Goal: Task Accomplishment & Management: Manage account settings

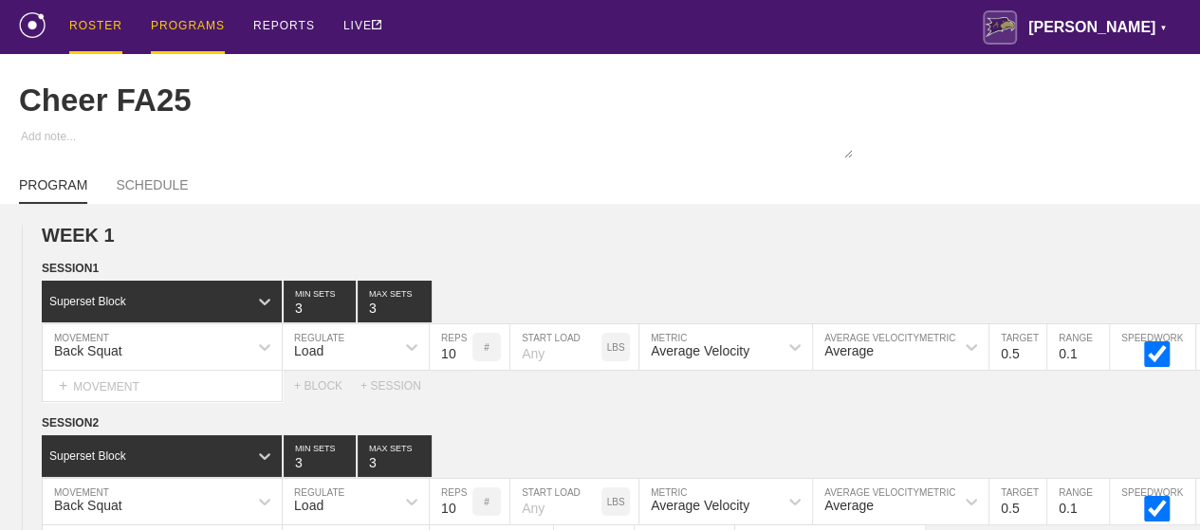
click at [81, 26] on div "ROSTER" at bounding box center [95, 27] width 53 height 54
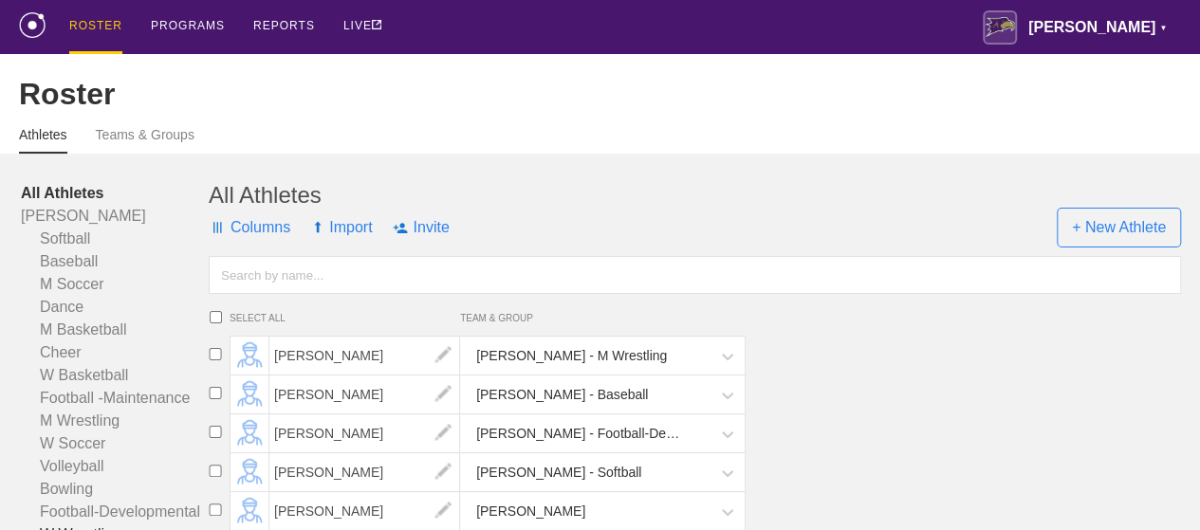
scroll to position [285, 0]
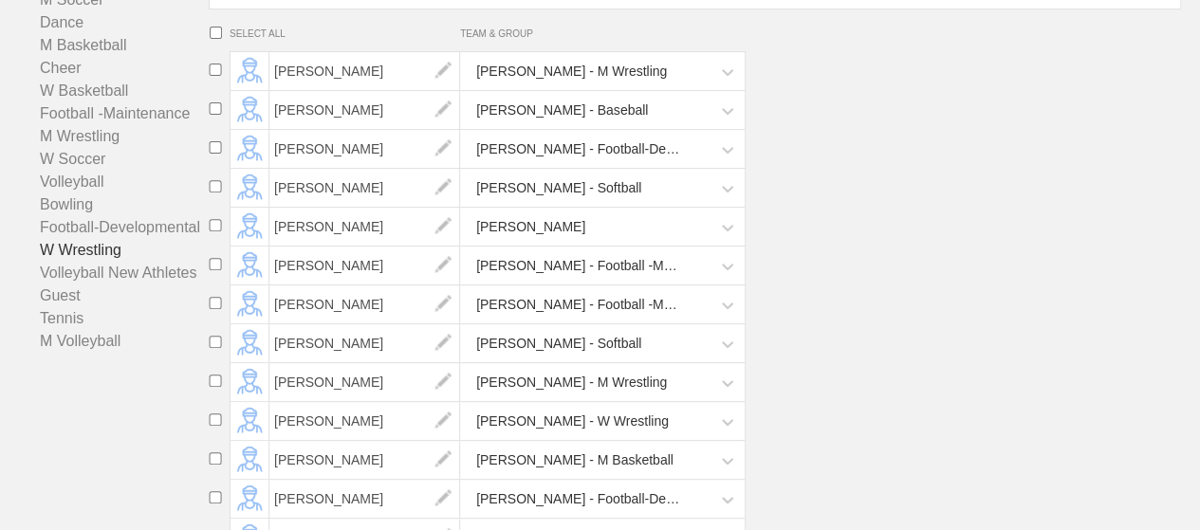
click at [87, 262] on link "W Wrestling" at bounding box center [115, 250] width 188 height 23
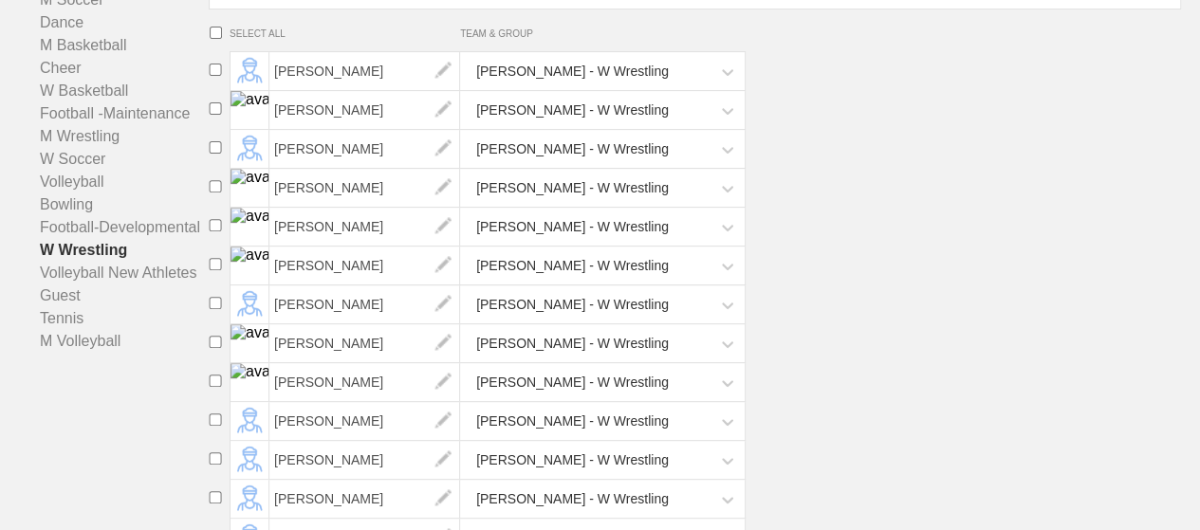
click at [1036, 301] on li "Chloe Sheckells Avila - W Wrestling" at bounding box center [700, 305] width 999 height 39
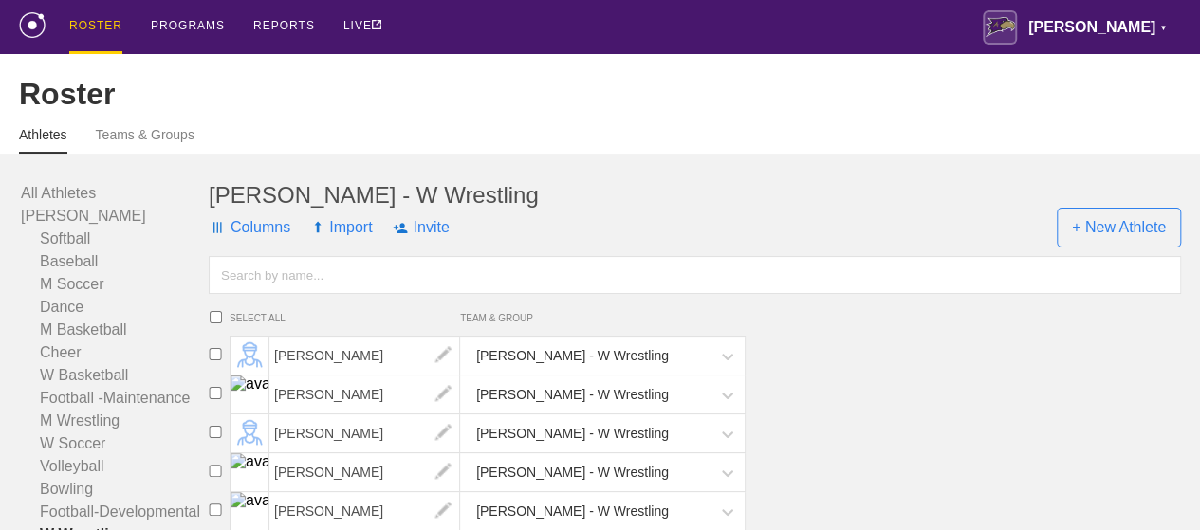
click at [259, 294] on input "text" at bounding box center [695, 275] width 972 height 38
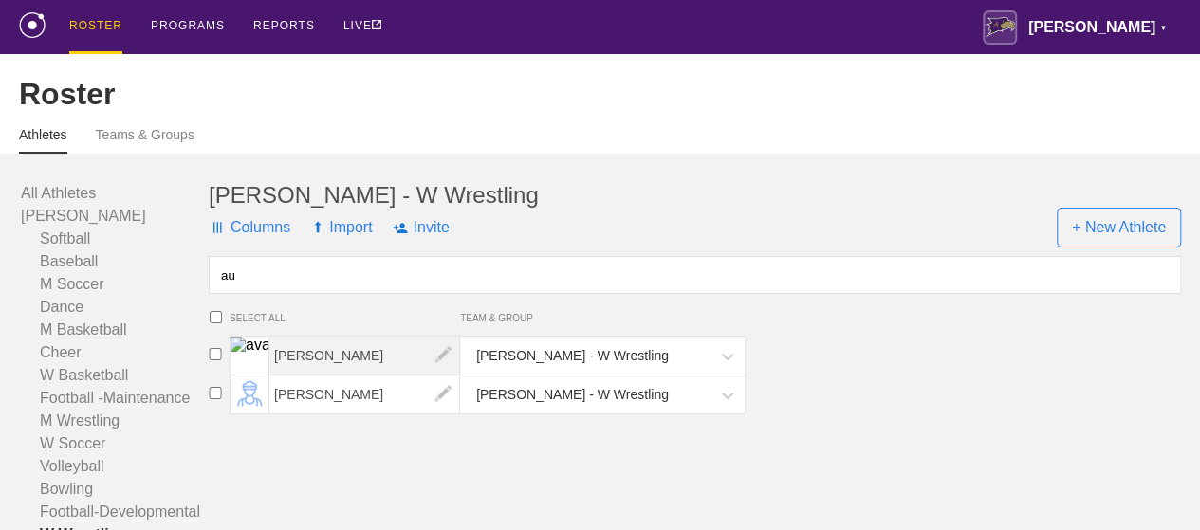
type input "au"
click at [338, 371] on span "[PERSON_NAME]" at bounding box center [364, 356] width 191 height 38
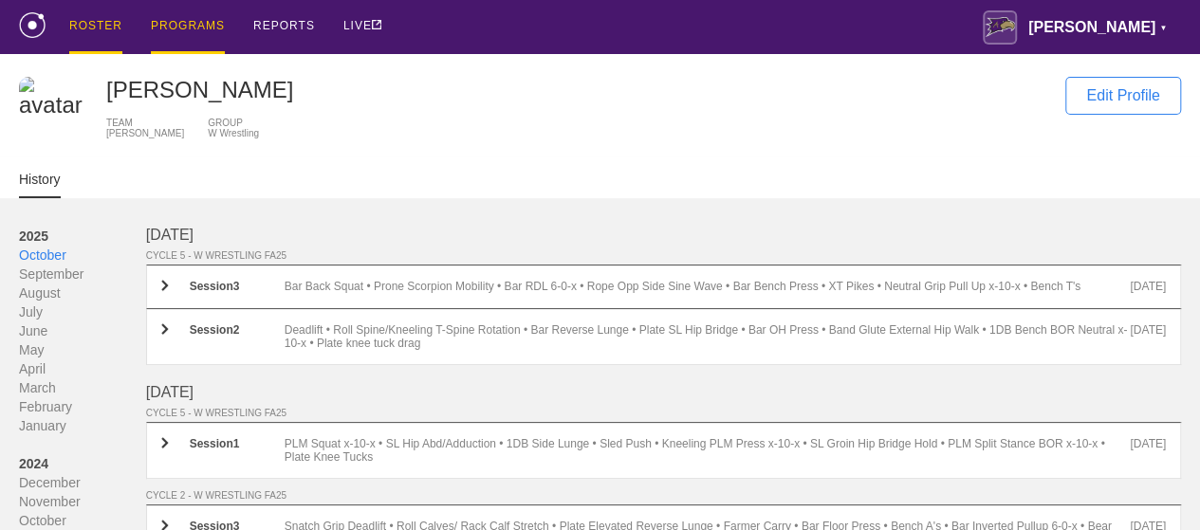
click at [178, 23] on div "PROGRAMS" at bounding box center [188, 27] width 74 height 54
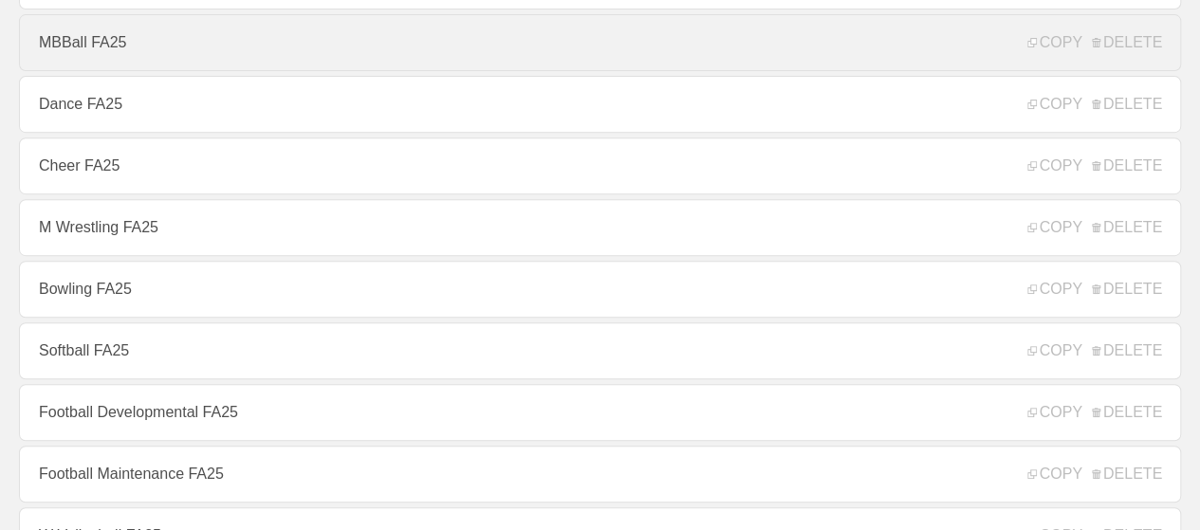
scroll to position [380, 0]
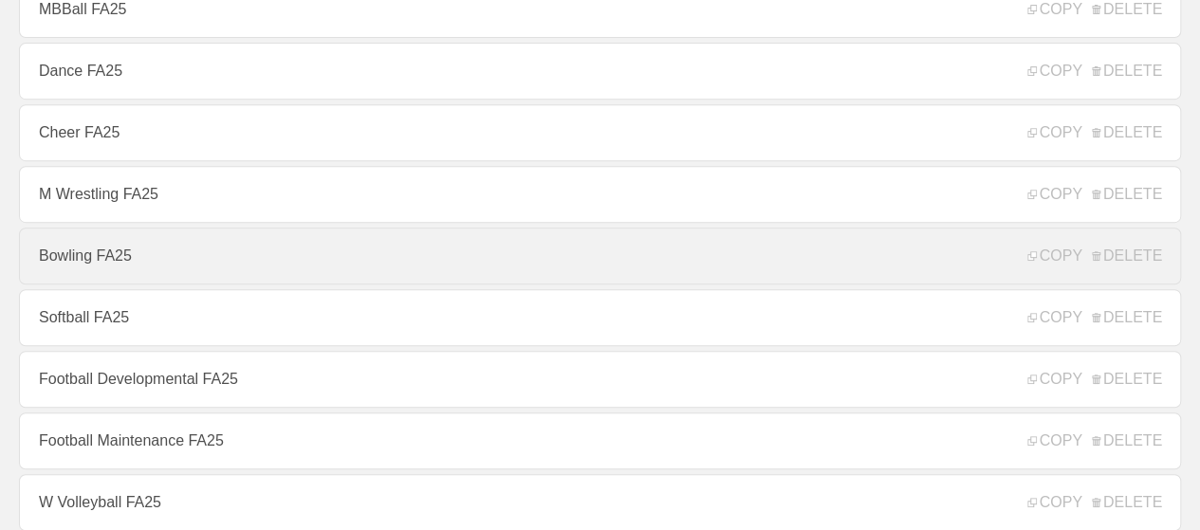
click at [71, 273] on link "Bowling FA25" at bounding box center [600, 256] width 1162 height 57
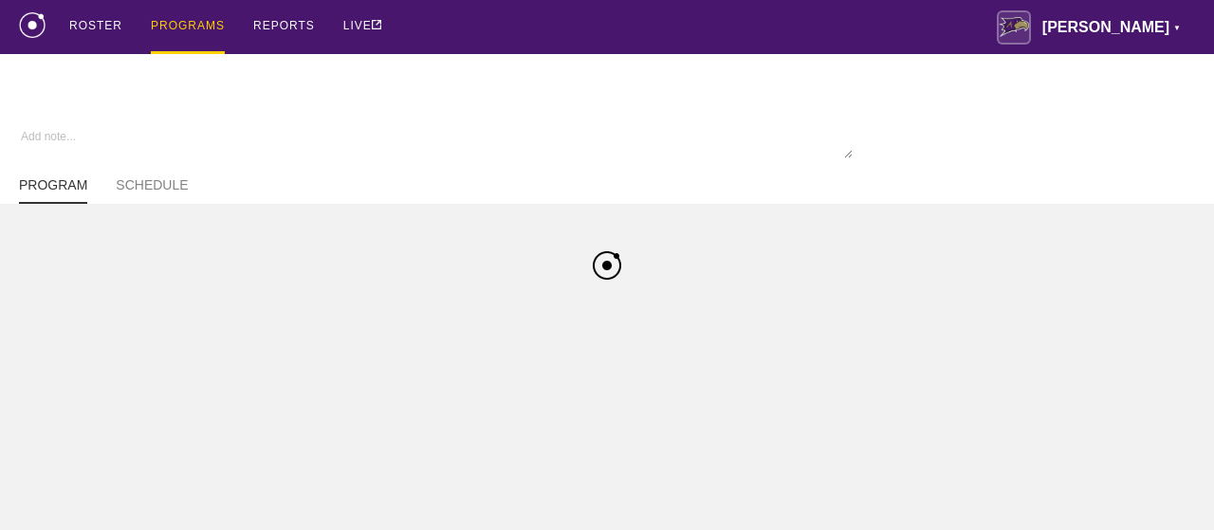
type textarea "x"
type input "Bowling FA25"
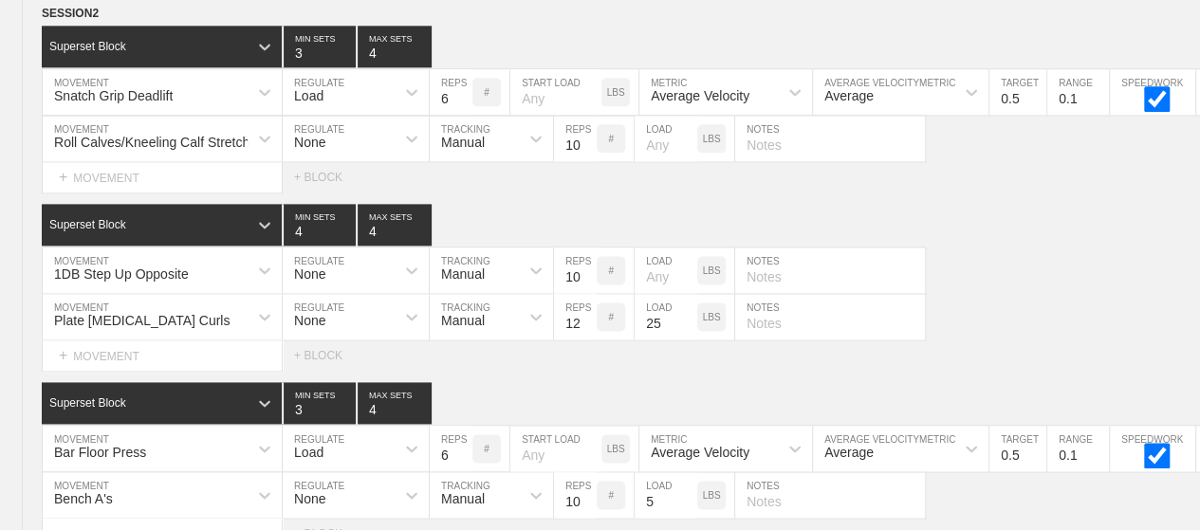
scroll to position [8620, 0]
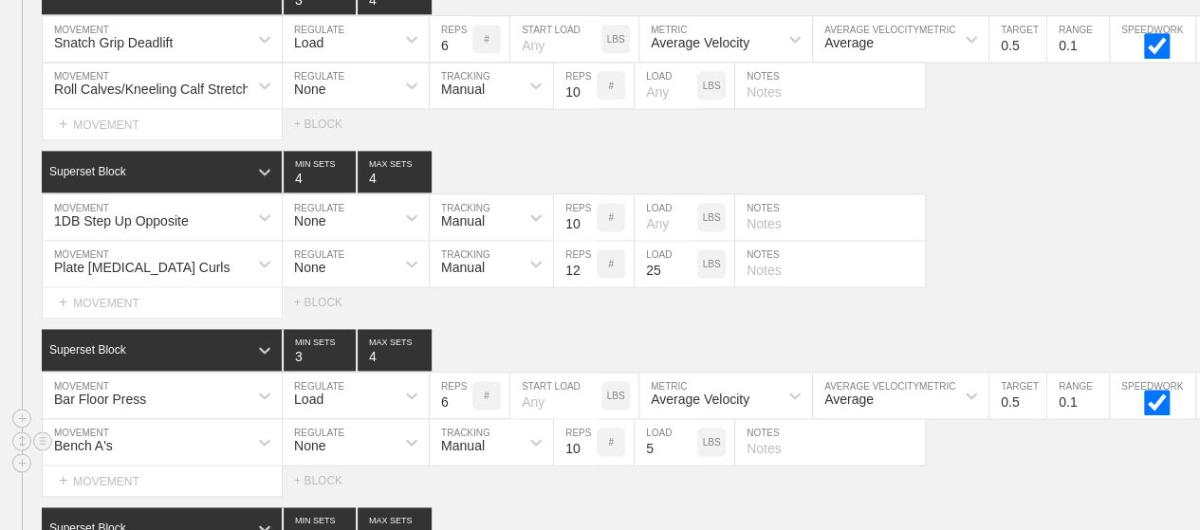
click at [243, 426] on div "Bench A's" at bounding box center [162, 442] width 239 height 46
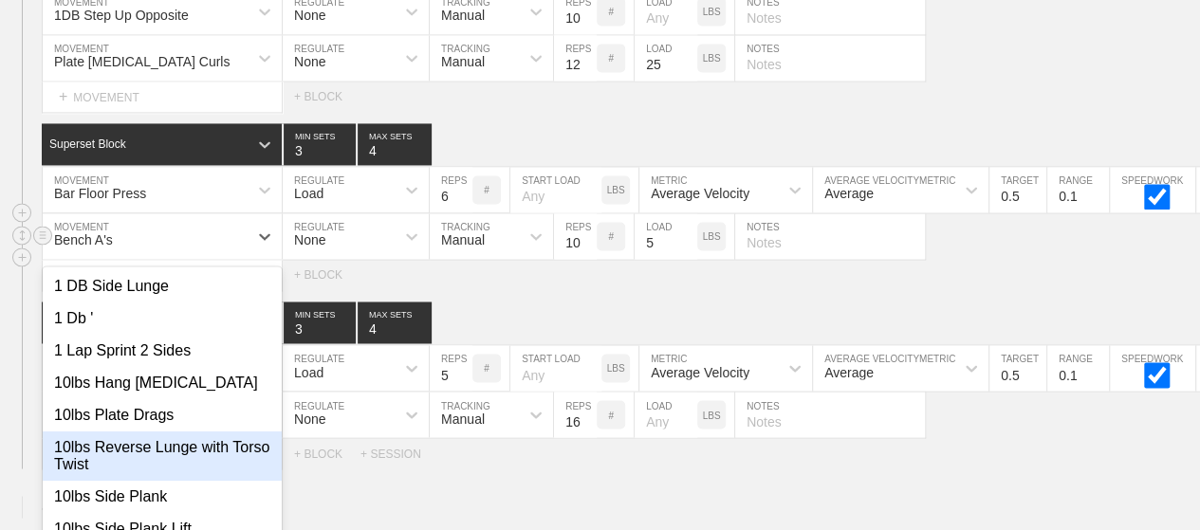
scroll to position [8839, 0]
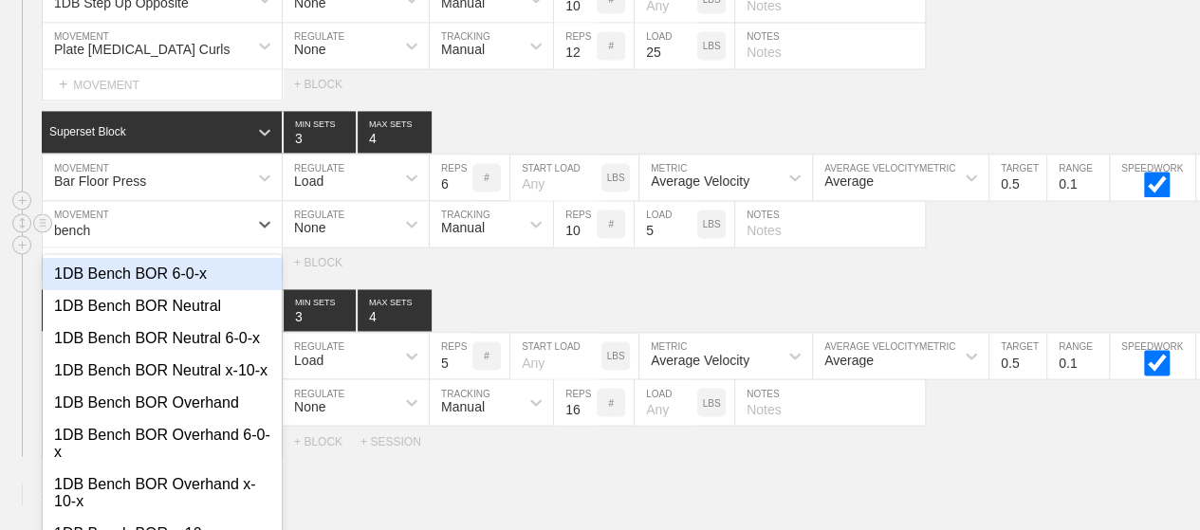
type input "bench t"
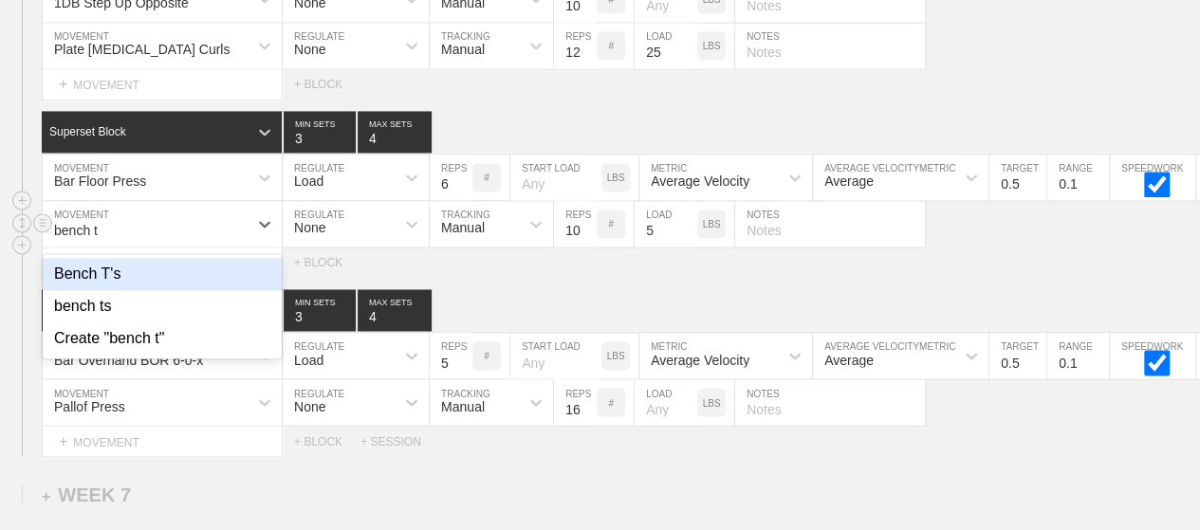
click at [110, 262] on div "Bench T's" at bounding box center [162, 274] width 239 height 32
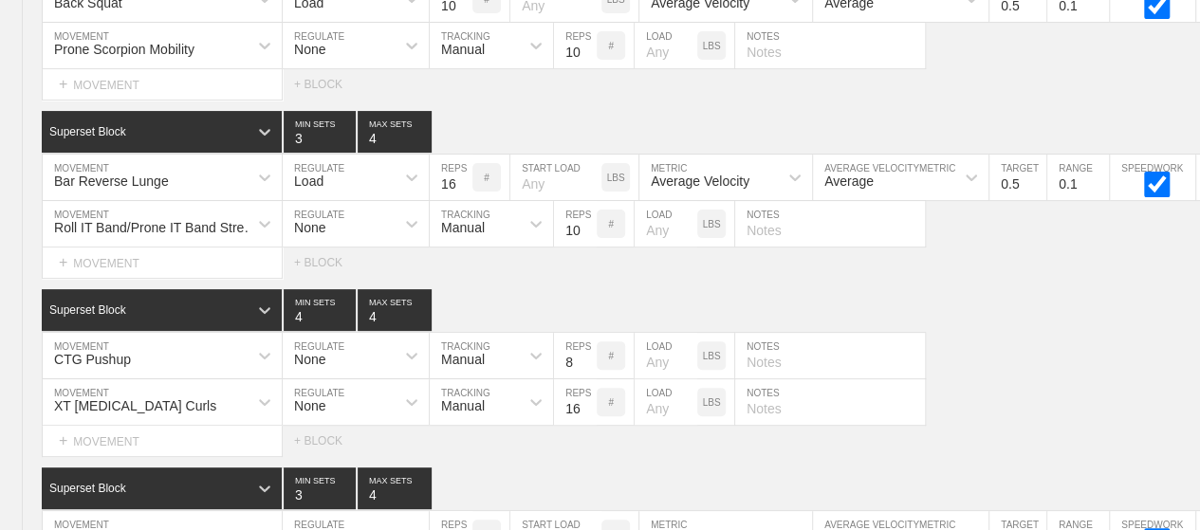
scroll to position [0, 0]
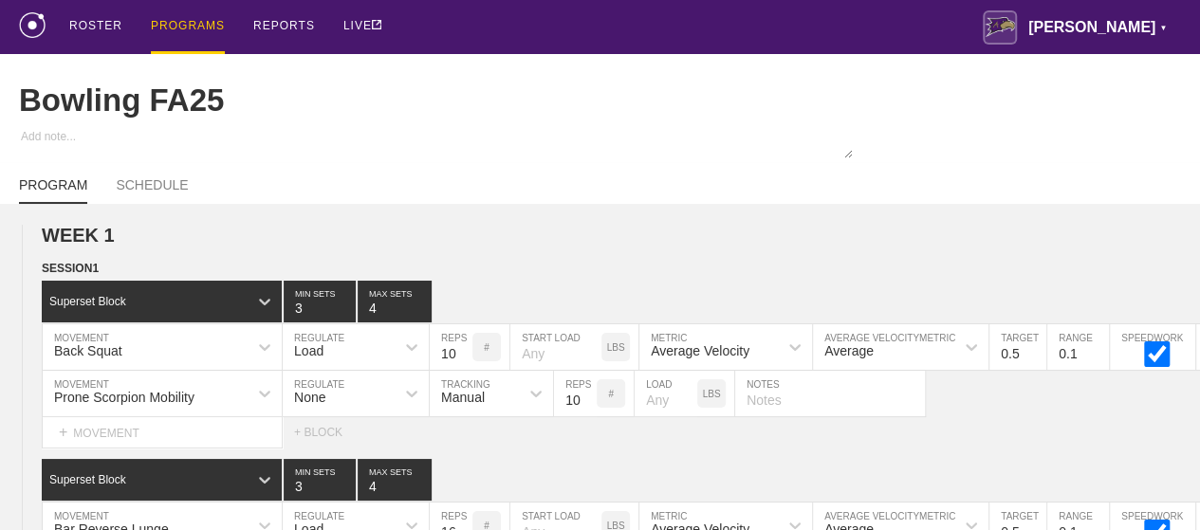
click at [183, 24] on div "PROGRAMS" at bounding box center [188, 27] width 74 height 54
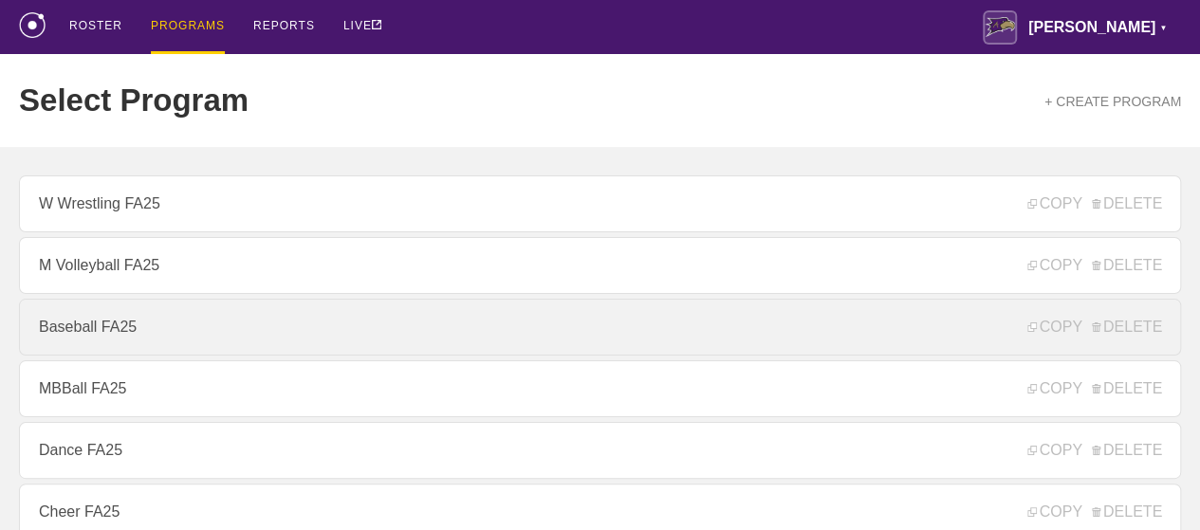
scroll to position [285, 0]
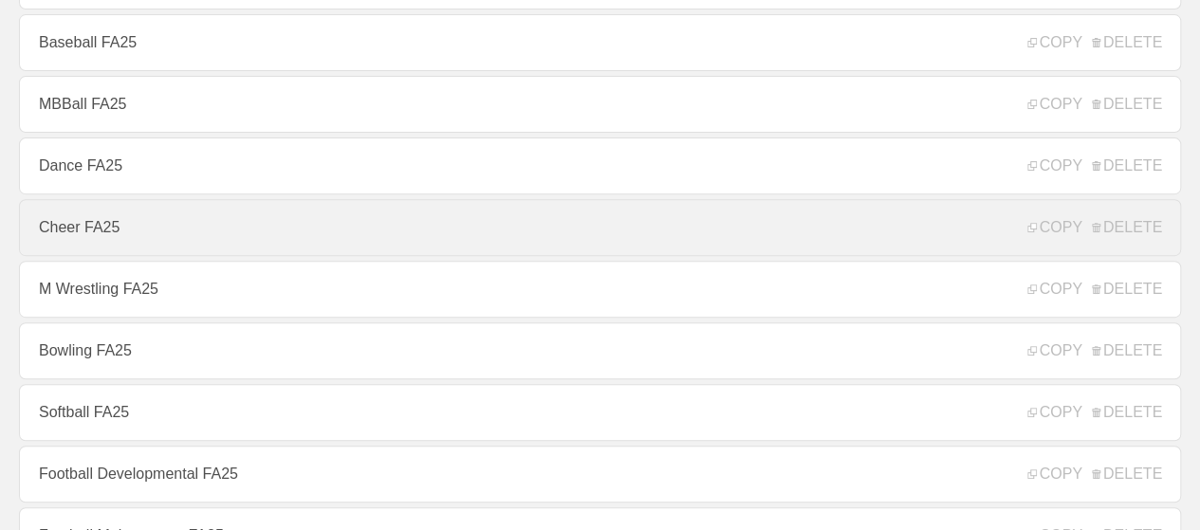
click at [106, 251] on link "Cheer FA25" at bounding box center [600, 227] width 1162 height 57
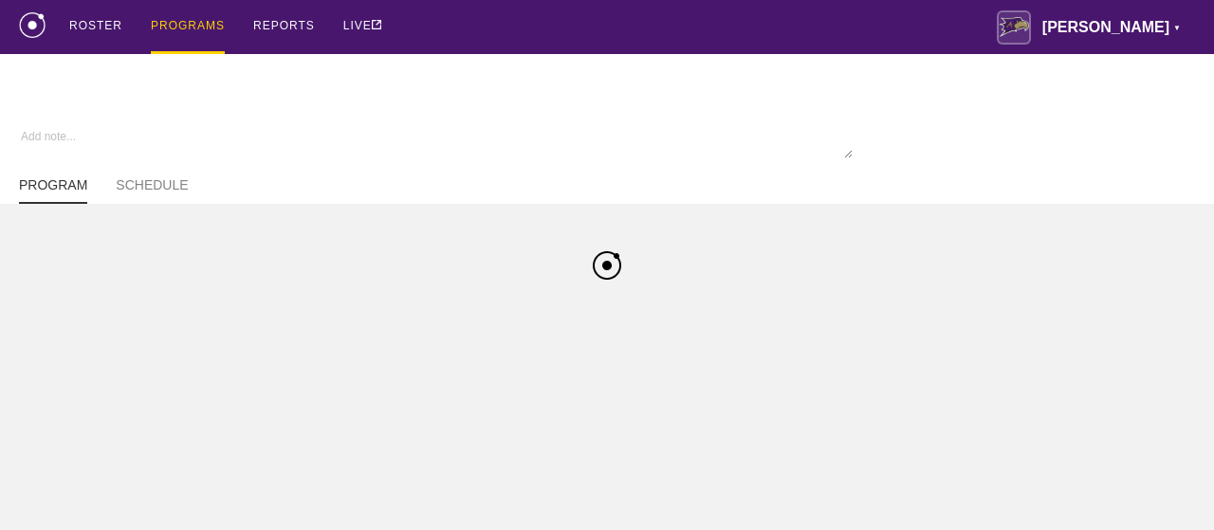
type textarea "x"
type input "Cheer FA25"
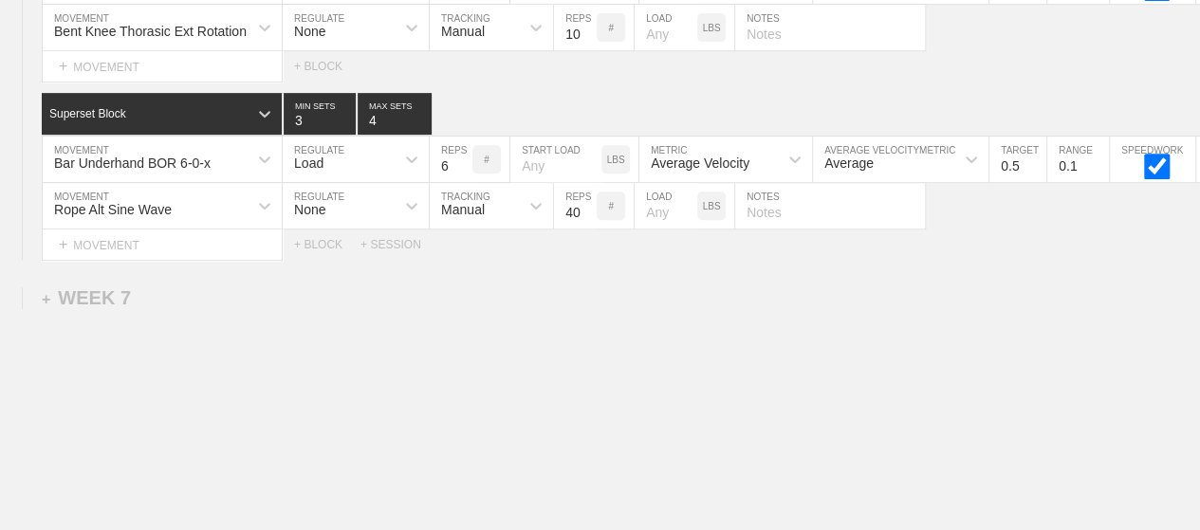
scroll to position [11451, 0]
